Goal: Task Accomplishment & Management: Complete application form

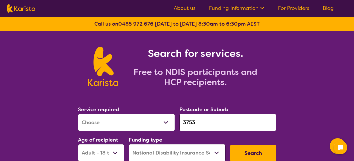
select select "[MEDICAL_DATA]"
select select "AD"
select select "NDIS"
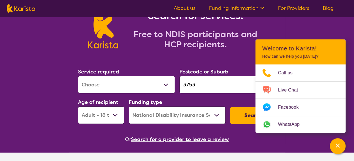
scroll to position [38, 0]
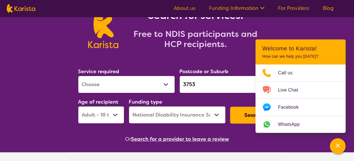
click at [151, 86] on select "Allied Health Assistant Assessment ([MEDICAL_DATA] or [MEDICAL_DATA]) Behaviour…" at bounding box center [126, 84] width 97 height 17
select select "Psychology"
click at [78, 76] on select "Allied Health Assistant Assessment ([MEDICAL_DATA] or [MEDICAL_DATA]) Behaviour…" at bounding box center [126, 84] width 97 height 17
drag, startPoint x: 199, startPoint y: 81, endPoint x: 164, endPoint y: 103, distance: 41.1
click at [164, 103] on div "Service required Allied Health Assistant Assessment ([MEDICAL_DATA] or [MEDICAL…" at bounding box center [177, 95] width 203 height 61
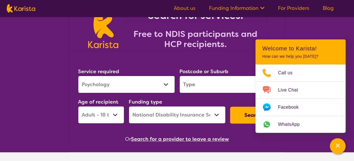
click at [196, 86] on input "search" at bounding box center [227, 84] width 97 height 17
paste input "3753,"
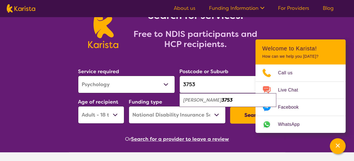
type input "3753"
click at [223, 101] on div "[PERSON_NAME] 3753" at bounding box center [227, 100] width 91 height 11
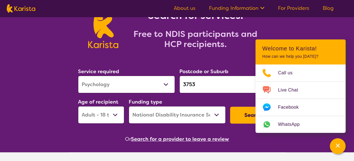
click at [240, 116] on button "Search" at bounding box center [253, 115] width 46 height 17
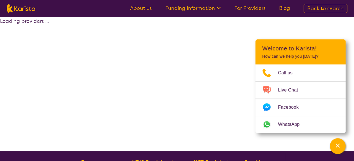
select select "by_score"
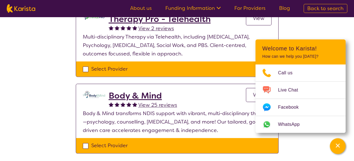
scroll to position [326, 0]
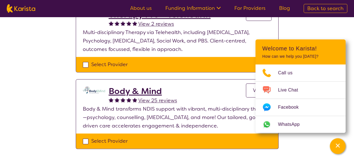
click at [87, 137] on div "Select Provider" at bounding box center [177, 141] width 189 height 8
checkbox input "true"
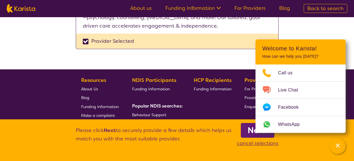
scroll to position [426, 0]
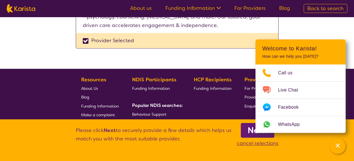
click at [337, 144] on icon "Channel Menu" at bounding box center [338, 146] width 6 height 6
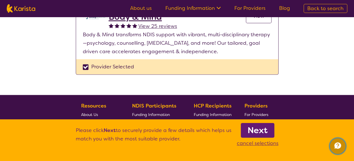
scroll to position [400, 0]
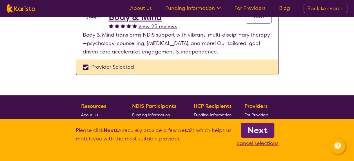
click at [263, 126] on b "Next" at bounding box center [257, 130] width 20 height 11
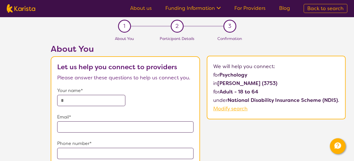
click at [100, 100] on input "text" at bounding box center [91, 100] width 68 height 11
type input "**********"
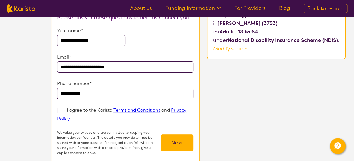
scroll to position [62, 0]
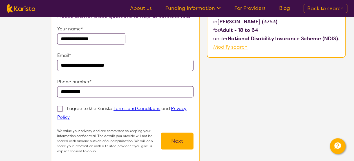
click at [56, 109] on section "**********" at bounding box center [125, 80] width 149 height 170
click at [59, 108] on span at bounding box center [60, 109] width 6 height 6
click at [70, 115] on input "I agree to the Karista Terms and Conditions and Privacy Policy" at bounding box center [72, 117] width 4 height 4
checkbox input "true"
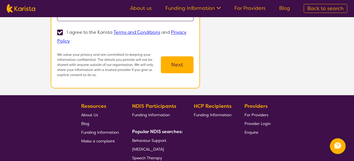
scroll to position [138, 0]
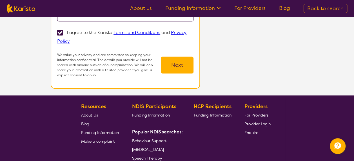
click at [161, 69] on button "Next" at bounding box center [177, 65] width 33 height 17
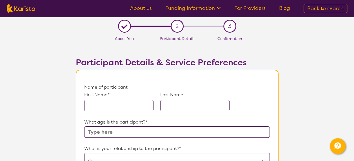
scroll to position [19, 0]
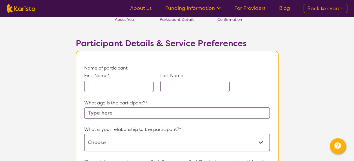
click at [139, 92] on div "First Name* Last Name" at bounding box center [176, 85] width 185 height 26
click at [133, 87] on input "text" at bounding box center [118, 86] width 69 height 11
type input "[PERSON_NAME]"
type input "Sallemi"
type input "35"
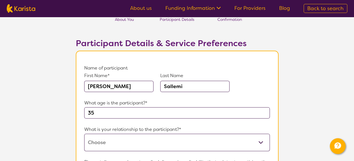
type input "[PERSON_NAME] wants to [MEDICAL_DATA]"
type input "no"
type input "No"
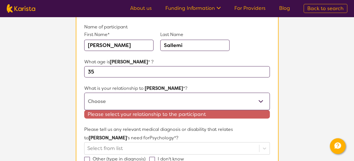
scroll to position [60, 0]
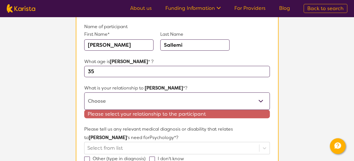
click at [147, 101] on select "This request is for myself I am their parent I am their child I am their spouse…" at bounding box center [176, 100] width 185 height 17
select select "I am their Support Coordinator"
click at [84, 92] on select "This request is for myself I am their parent I am their child I am their spouse…" at bounding box center [176, 100] width 185 height 17
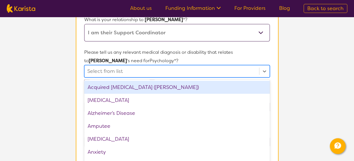
scroll to position [133, 0]
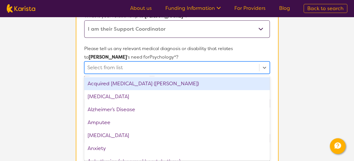
click at [141, 74] on div "option Acquired [MEDICAL_DATA] (ABI) focused, 1 of 75. 75 results available. Us…" at bounding box center [176, 67] width 185 height 12
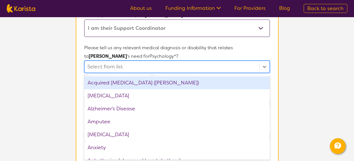
paste input "[MEDICAL_DATA]"
type input "[MEDICAL_DATA]"
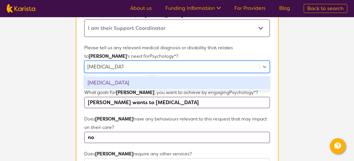
click at [118, 82] on div "[MEDICAL_DATA]" at bounding box center [176, 82] width 185 height 13
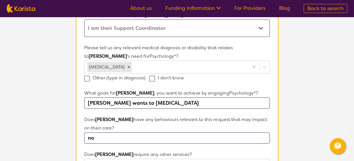
click at [57, 96] on section "L About You 2 Participant Details 3 Confirmation Participant Details & Service …" at bounding box center [177, 136] width 354 height 505
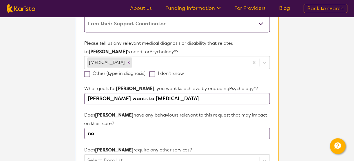
scroll to position [138, 0]
drag, startPoint x: 159, startPoint y: 97, endPoint x: 79, endPoint y: 99, distance: 80.2
click at [79, 99] on section "Name of participant First Name* [PERSON_NAME] Last Name [PERSON_NAME] What age …" at bounding box center [177, 148] width 203 height 432
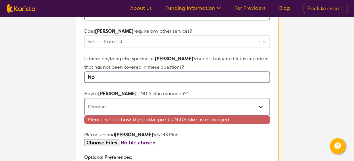
scroll to position [258, 0]
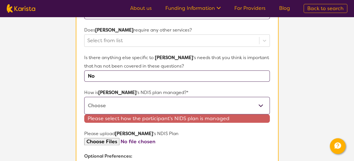
type input "Emotional support and regulation"
click at [108, 105] on select "Self-managed NDIS plan Managed by a registered plan management provider (not th…" at bounding box center [176, 105] width 185 height 17
select select "Plan Managed"
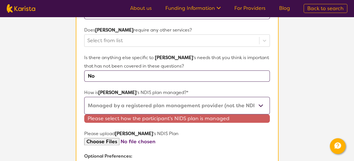
click at [84, 97] on select "Self-managed NDIS plan Managed by a registered plan management provider (not th…" at bounding box center [176, 105] width 185 height 17
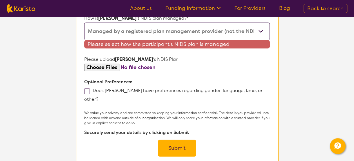
scroll to position [332, 0]
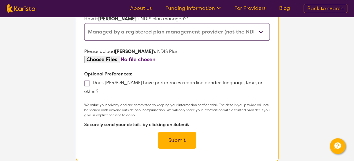
scroll to position [332, 0]
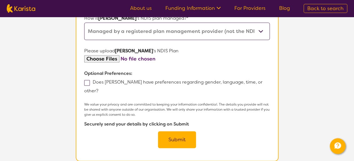
click at [162, 131] on button "Submit" at bounding box center [177, 139] width 38 height 17
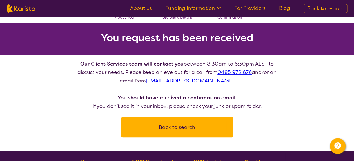
scroll to position [24, 0]
